Goal: Task Accomplishment & Management: Complete application form

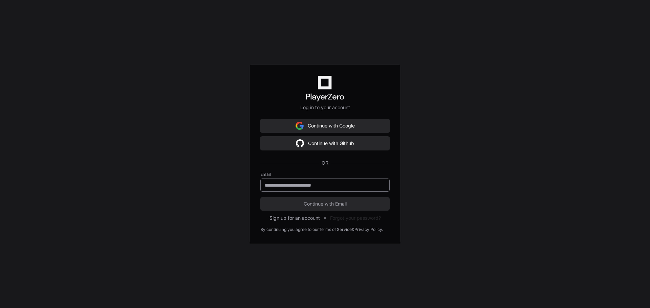
click at [334, 189] on div at bounding box center [324, 185] width 129 height 13
click at [335, 185] on input "email" at bounding box center [325, 185] width 120 height 7
type input "**********"
click at [343, 207] on span "Continue with Email" at bounding box center [324, 204] width 129 height 7
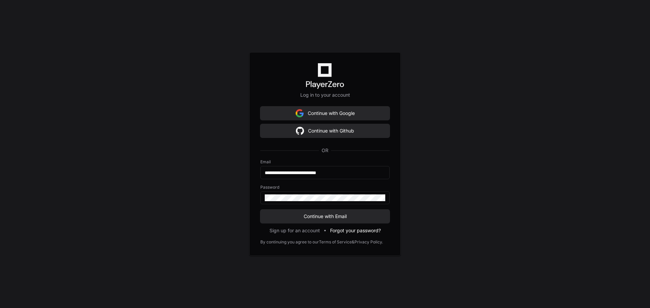
click at [356, 230] on button "Forgot your password?" at bounding box center [355, 230] width 51 height 7
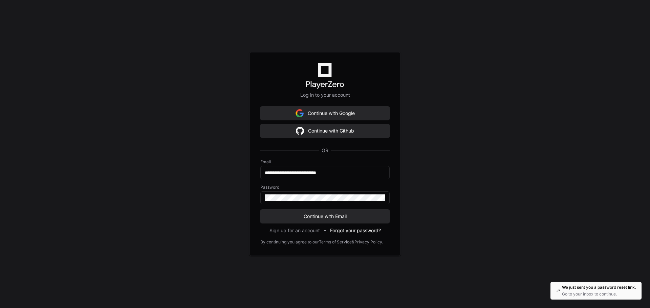
click at [357, 231] on button "Forgot your password?" at bounding box center [355, 230] width 51 height 7
click at [341, 231] on button "Forgot your password?" at bounding box center [355, 230] width 51 height 7
click at [356, 171] on input "**********" at bounding box center [325, 173] width 120 height 7
click at [349, 233] on button "Forgot your password?" at bounding box center [355, 230] width 51 height 7
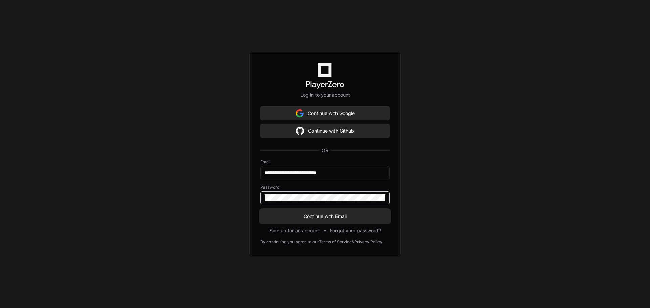
click at [342, 216] on span "Continue with Email" at bounding box center [324, 216] width 129 height 7
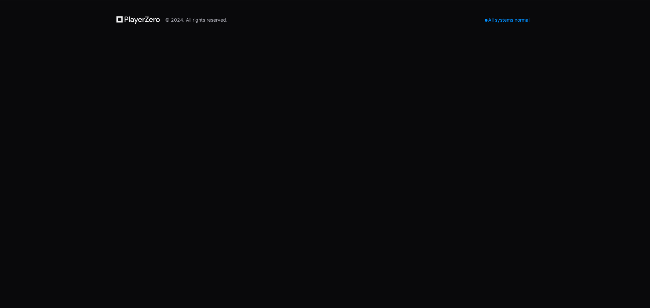
click at [172, 23] on div "© 2024. All rights reserved." at bounding box center [196, 20] width 62 height 7
click at [524, 19] on div "All systems normal" at bounding box center [507, 19] width 53 height 9
click at [523, 21] on div "All systems normal" at bounding box center [507, 19] width 53 height 9
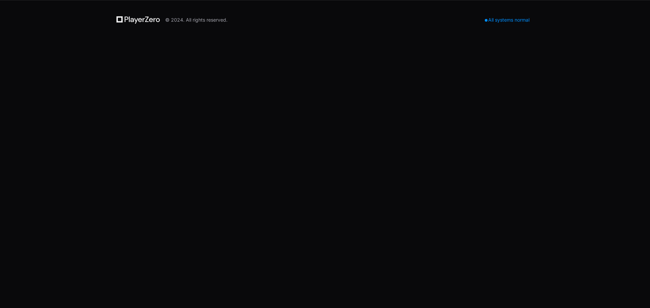
click at [440, 123] on div "© 2024. All rights reserved. All systems normal" at bounding box center [325, 154] width 650 height 308
click at [453, 82] on div "© 2024. All rights reserved. All systems normal" at bounding box center [325, 154] width 650 height 308
